Goal: Task Accomplishment & Management: Manage account settings

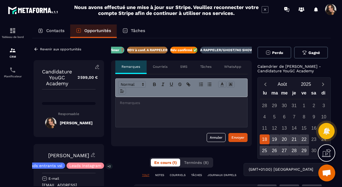
scroll to position [0, 101]
click at [278, 54] on span "Perdu" at bounding box center [277, 53] width 11 height 4
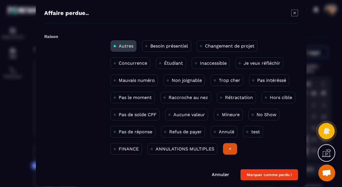
click at [231, 79] on p "Trop cher" at bounding box center [229, 79] width 21 height 5
click at [268, 172] on button "Marquer comme perdu !" at bounding box center [268, 174] width 57 height 11
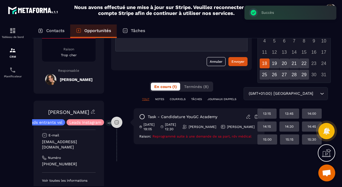
scroll to position [41, 7]
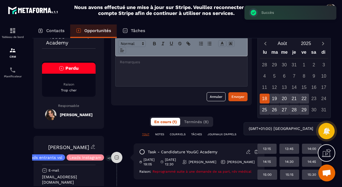
click at [186, 71] on div at bounding box center [182, 71] width 132 height 30
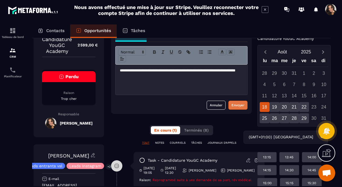
click at [241, 106] on div "Envoyer" at bounding box center [237, 106] width 13 height 6
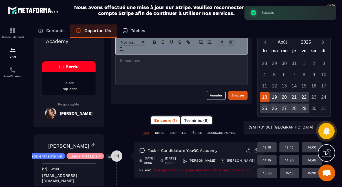
click at [204, 123] on span "Terminés (8)" at bounding box center [196, 120] width 25 height 5
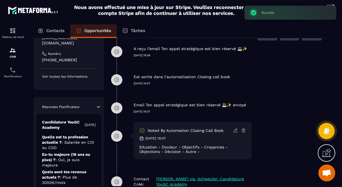
scroll to position [186, 7]
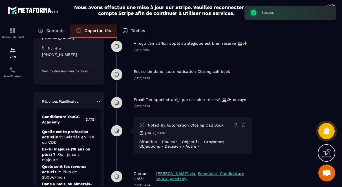
click at [235, 124] on icon at bounding box center [235, 125] width 5 height 5
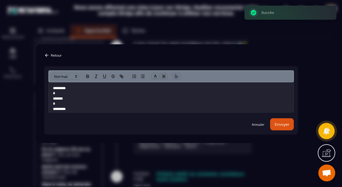
click at [135, 94] on p "**********" at bounding box center [171, 122] width 236 height 73
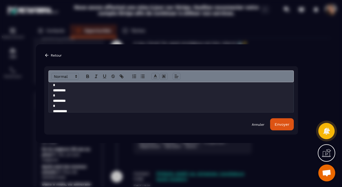
scroll to position [19, 0]
click at [137, 96] on p "**********" at bounding box center [171, 103] width 236 height 73
click at [104, 98] on p "**********" at bounding box center [171, 84] width 236 height 73
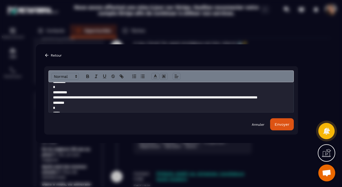
scroll to position [55, 0]
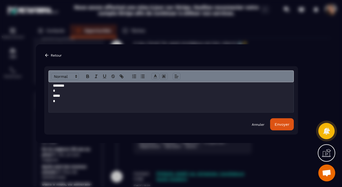
click at [125, 98] on p "**********" at bounding box center [171, 70] width 236 height 78
click at [283, 128] on button "Envoyer" at bounding box center [282, 124] width 24 height 12
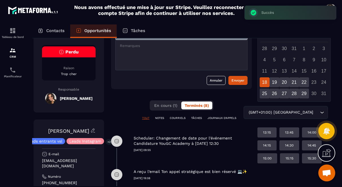
scroll to position [0, 7]
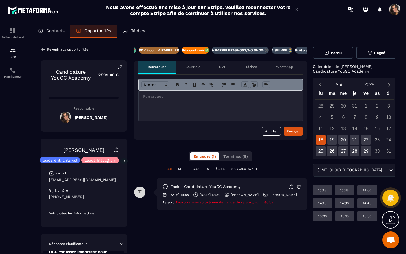
click at [94, 35] on div "Opportunités" at bounding box center [93, 32] width 46 height 14
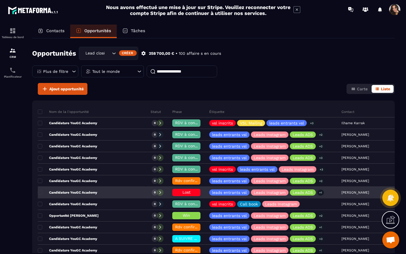
scroll to position [9, 0]
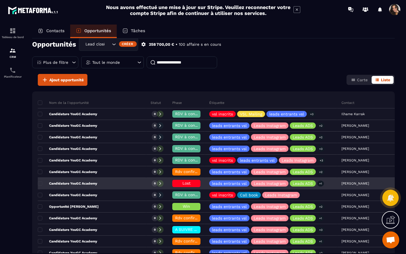
click at [101, 183] on div "Candidature YouGC Academy" at bounding box center [92, 183] width 108 height 11
